Goal: Navigation & Orientation: Go to known website

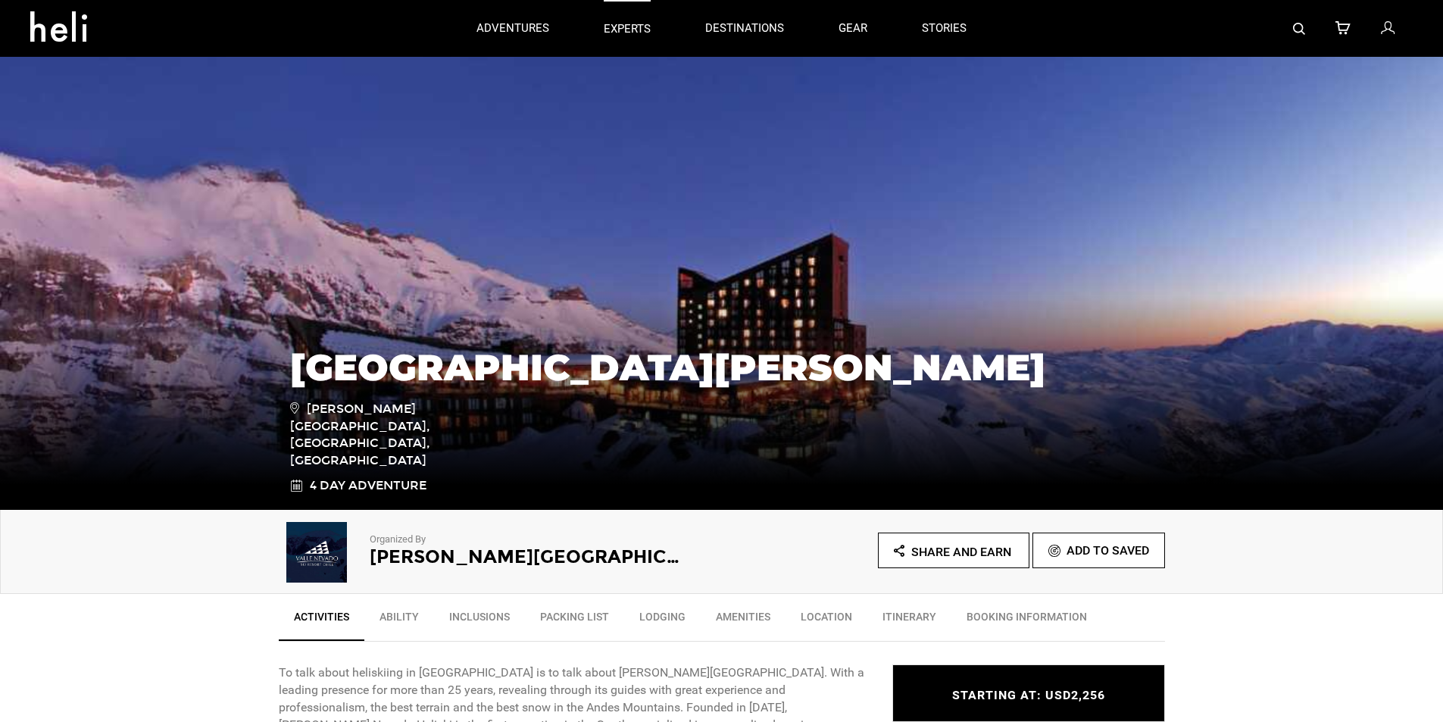
click at [604, 8] on link "experts" at bounding box center [627, 28] width 47 height 57
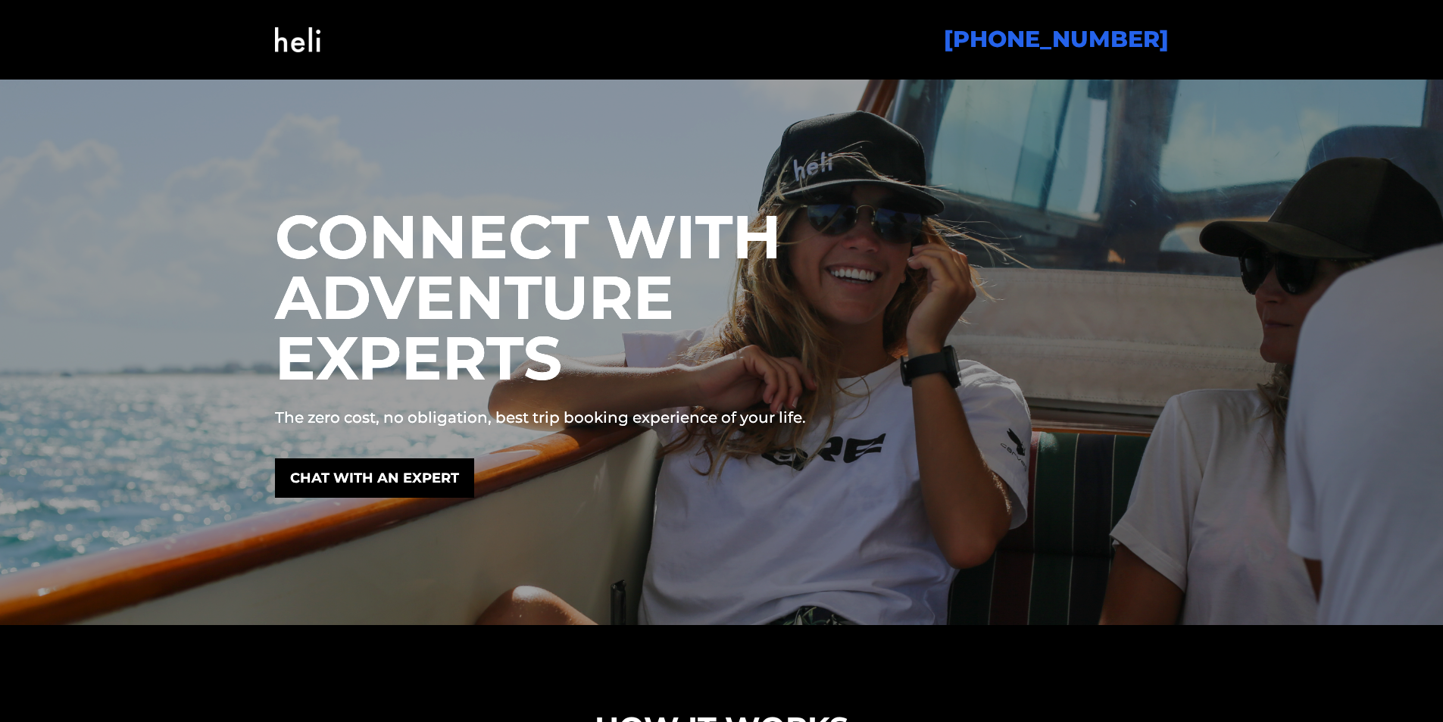
click at [279, 23] on img at bounding box center [297, 39] width 45 height 61
